Goal: Task Accomplishment & Management: Use online tool/utility

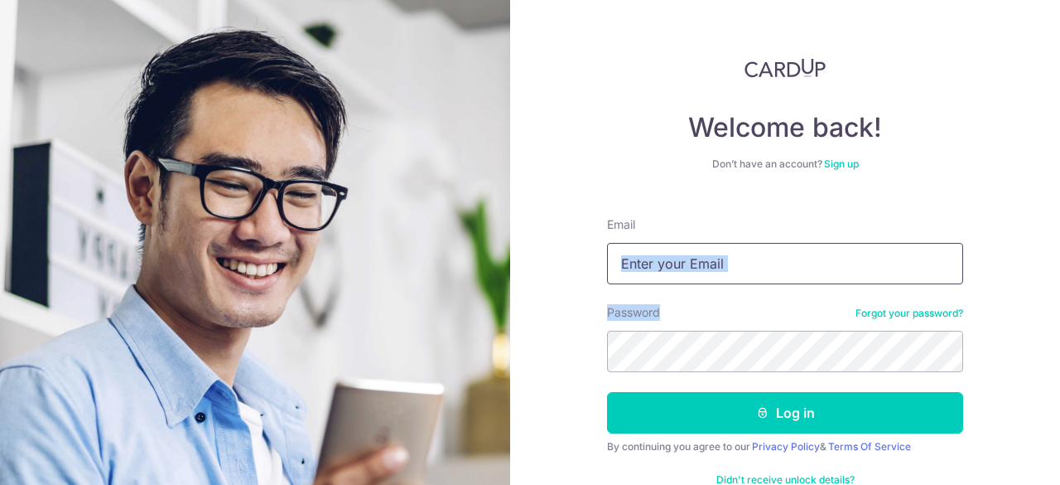
drag, startPoint x: 681, startPoint y: 286, endPoint x: 673, endPoint y: 282, distance: 9.3
click at [673, 282] on form "Email Password Forgot your password? Log in By continuing you agree to our Priv…" at bounding box center [785, 355] width 356 height 302
click at [673, 282] on input "Email" at bounding box center [785, 263] width 356 height 41
type input "[EMAIL_ADDRESS][DOMAIN_NAME]"
click at [607, 392] on button "Log in" at bounding box center [785, 412] width 356 height 41
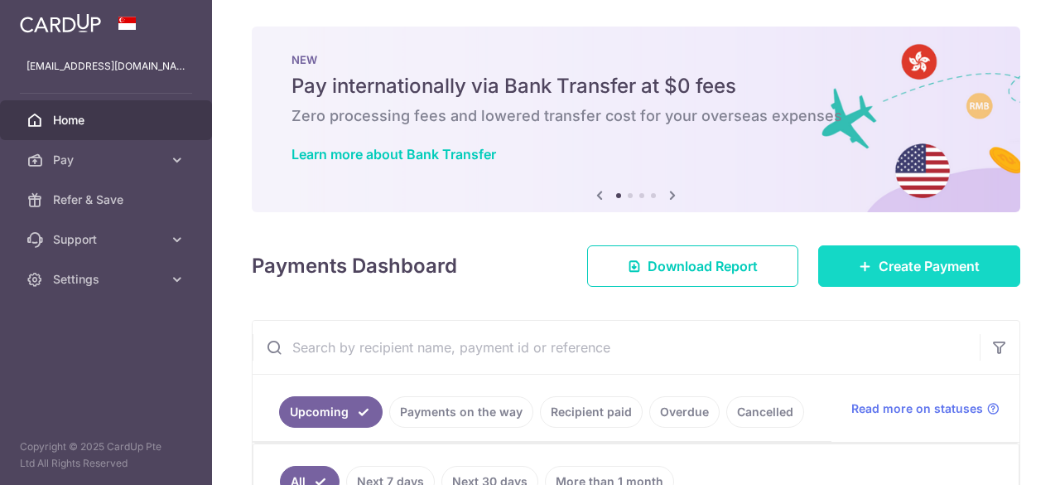
click at [905, 264] on span "Create Payment" at bounding box center [929, 266] width 101 height 20
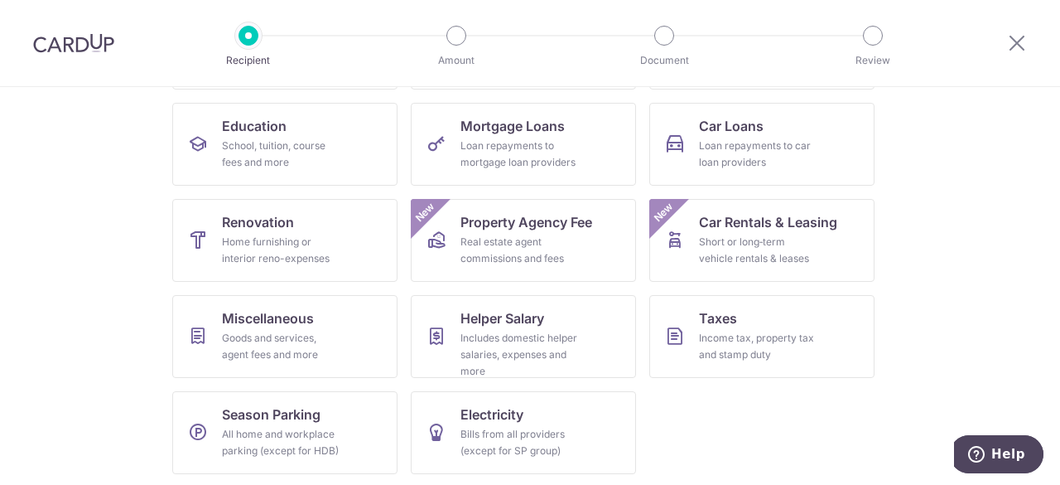
scroll to position [255, 0]
click at [505, 420] on span "Electricity" at bounding box center [492, 413] width 63 height 20
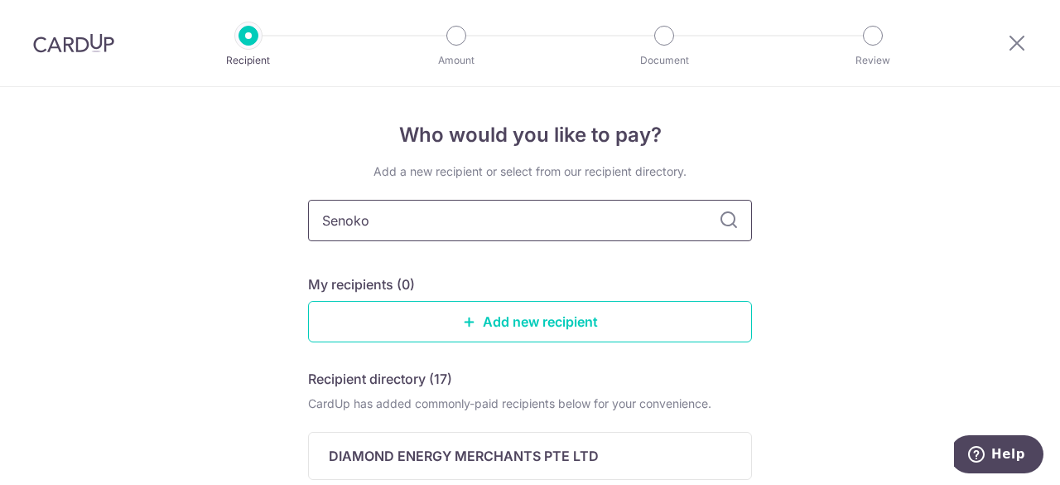
type input "Senoko"
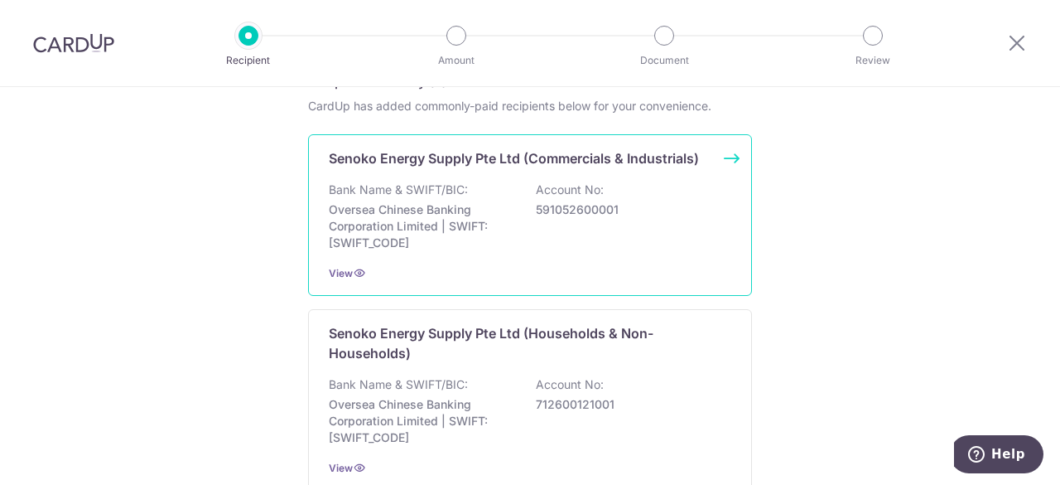
scroll to position [298, 0]
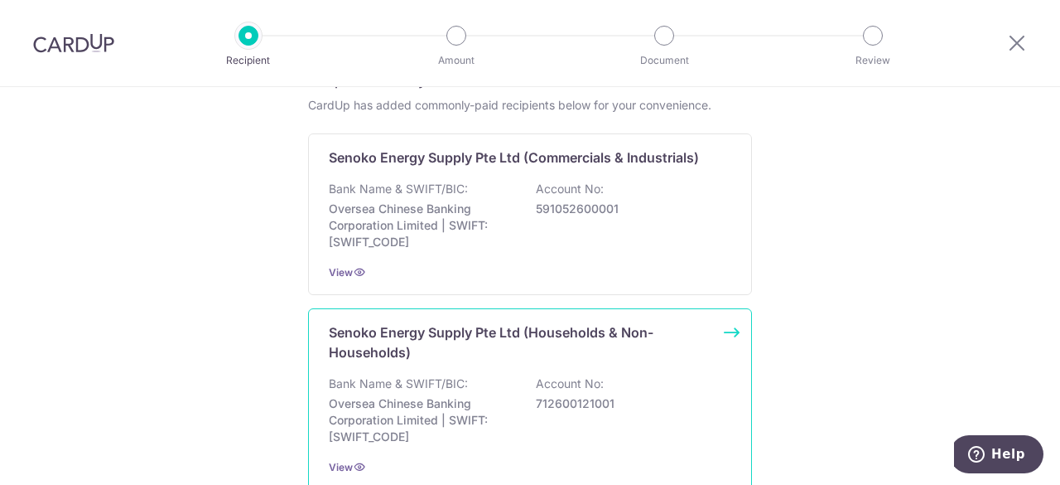
click at [432, 354] on p "Senoko Energy Supply Pte Ltd (Households & Non-Households)" at bounding box center [520, 342] width 383 height 40
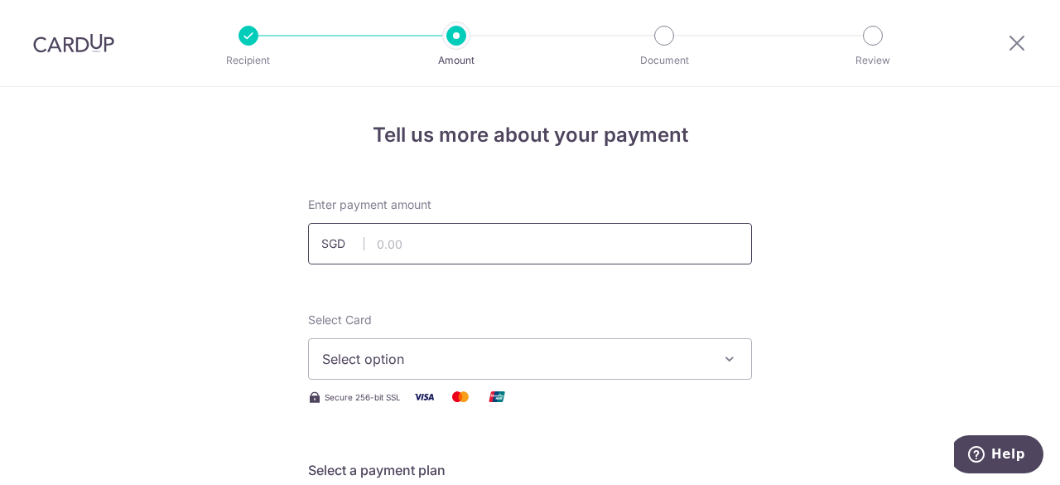
click at [411, 249] on input "text" at bounding box center [530, 243] width 444 height 41
type input "171.44"
click at [437, 379] on div "Select Card Select option Add credit card Your Cards **** 8350 Secure 256-bit S…" at bounding box center [530, 359] width 444 height 95
click at [434, 369] on button "Select option" at bounding box center [530, 358] width 444 height 41
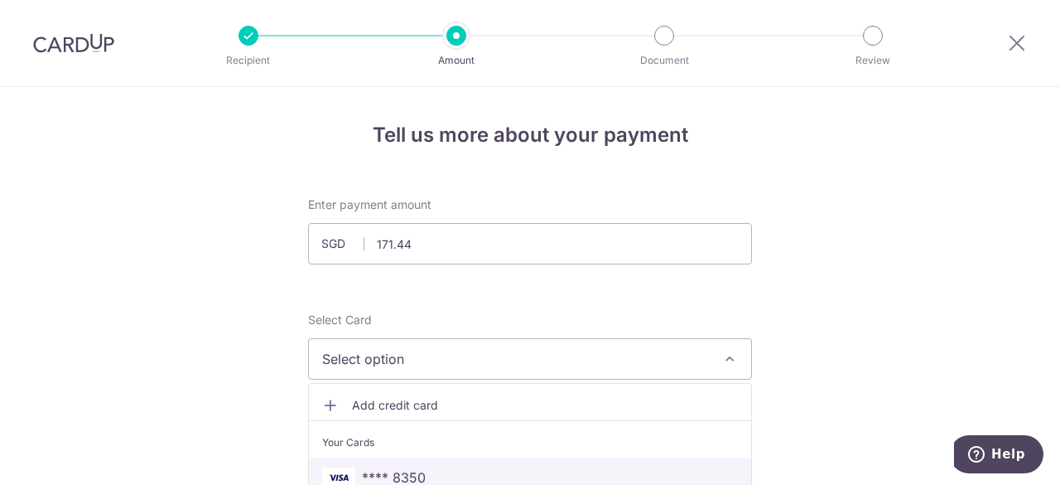
click at [407, 463] on link "**** 8350" at bounding box center [530, 477] width 442 height 40
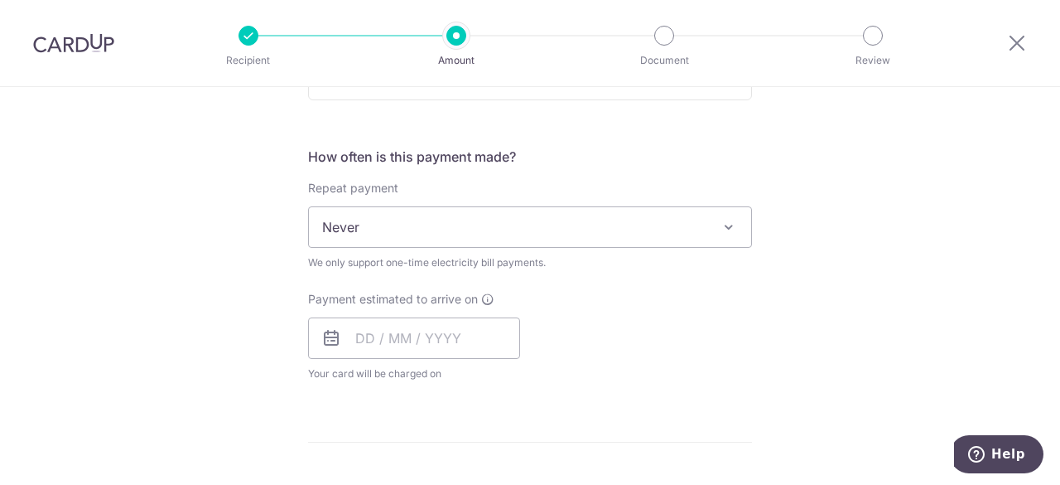
scroll to position [584, 0]
click at [454, 312] on div "Payment estimated to arrive on Your card will be charged on for the first payme…" at bounding box center [414, 333] width 212 height 91
click at [438, 340] on input "text" at bounding box center [414, 335] width 212 height 41
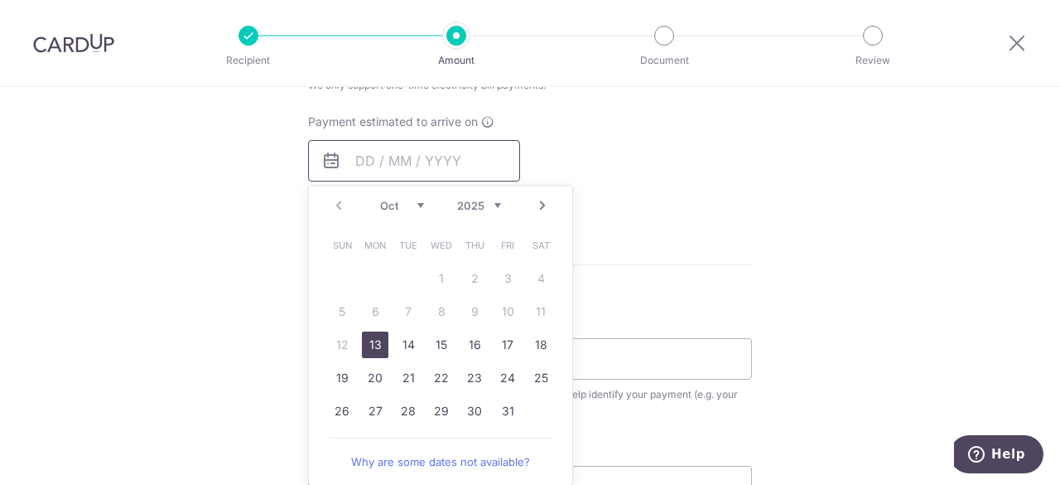
scroll to position [760, 0]
click at [370, 336] on link "13" at bounding box center [375, 344] width 27 height 27
type input "[DATE]"
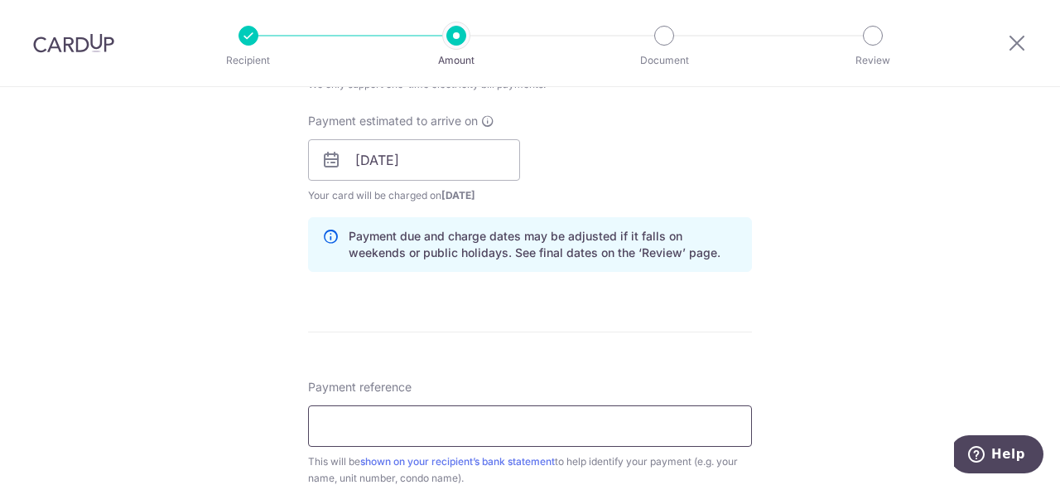
click at [469, 415] on input "Payment reference" at bounding box center [530, 425] width 444 height 41
paste input "100122039R"
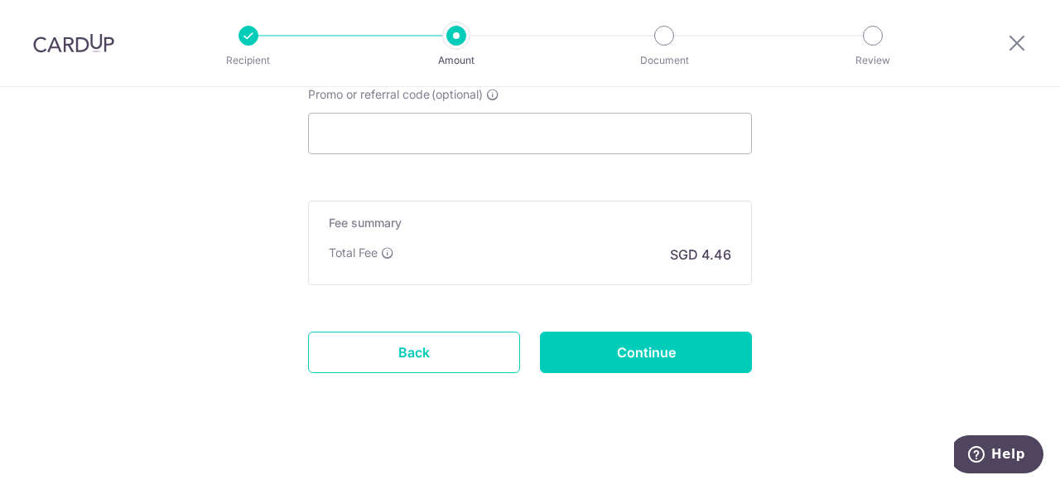
scroll to position [1181, 0]
type input "100122039R"
click at [406, 148] on input "Promo or referral code (optional)" at bounding box center [530, 132] width 444 height 41
paste input "OFF225"
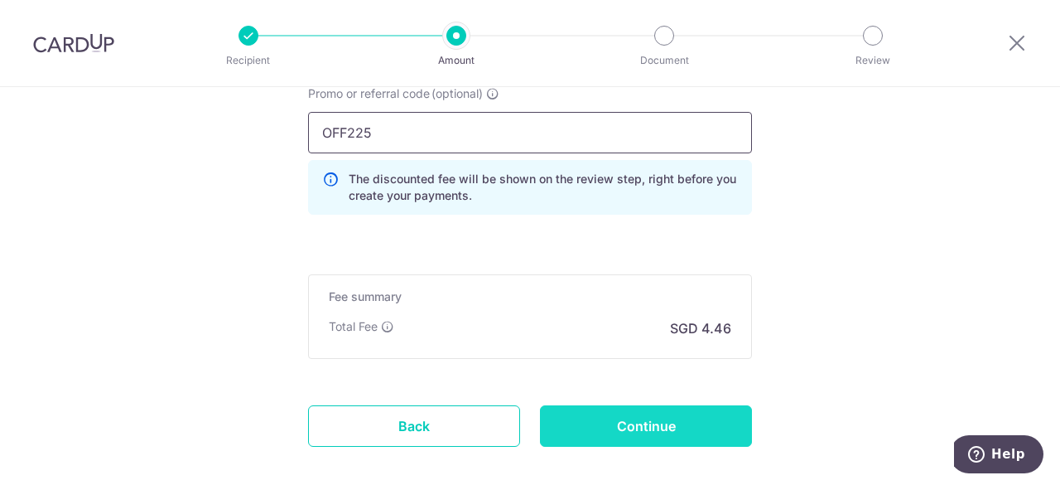
type input "OFF225"
click at [653, 423] on input "Continue" at bounding box center [646, 425] width 212 height 41
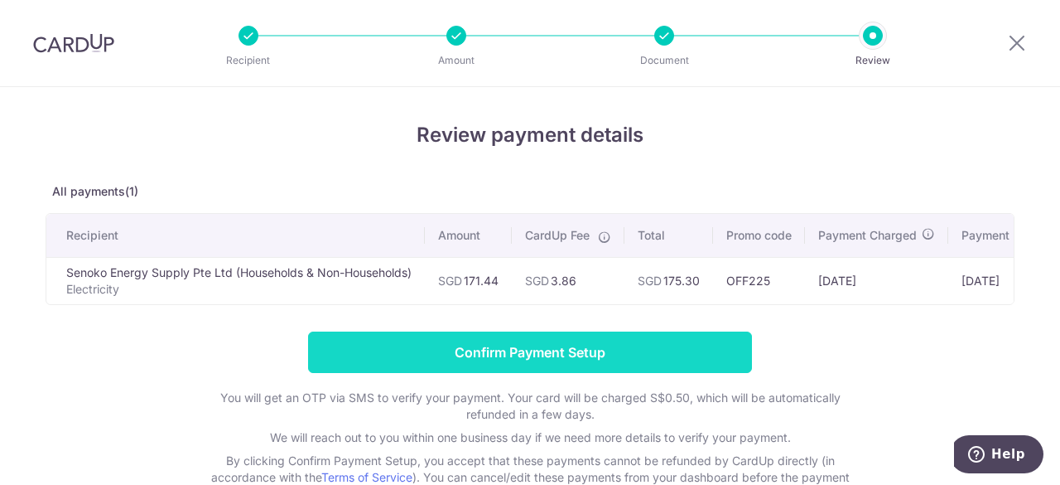
click at [654, 370] on input "Confirm Payment Setup" at bounding box center [530, 351] width 444 height 41
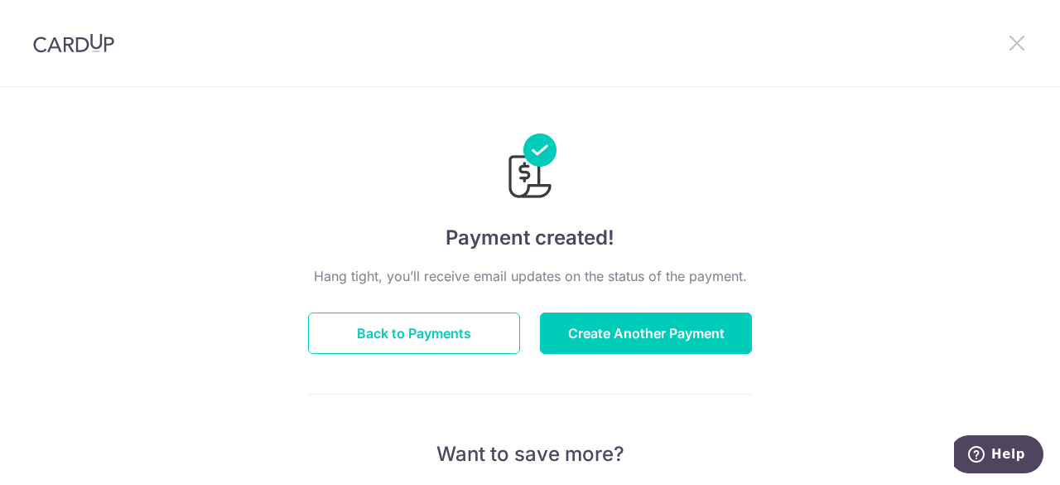
drag, startPoint x: 1017, startPoint y: 55, endPoint x: 1017, endPoint y: 36, distance: 19.1
click at [1017, 36] on div at bounding box center [1017, 43] width 86 height 86
click at [1017, 36] on icon at bounding box center [1017, 42] width 20 height 21
